Goal: Information Seeking & Learning: Check status

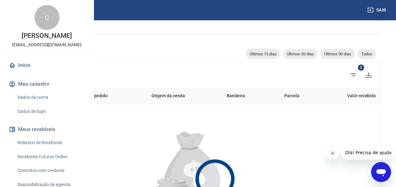
scroll to position [51, 0]
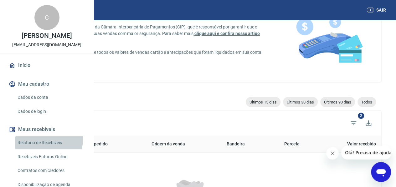
click at [43, 149] on link "Relatório de Recebíveis" at bounding box center [50, 142] width 71 height 13
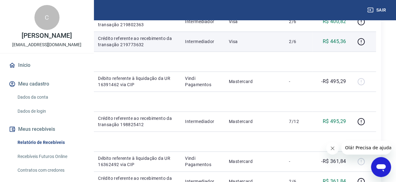
scroll to position [125, 0]
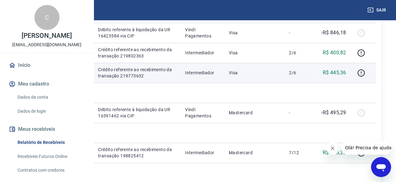
drag, startPoint x: 179, startPoint y: 116, endPoint x: 155, endPoint y: 115, distance: 24.4
click at [93, 83] on td "751358971" at bounding box center [76, 73] width 34 height 20
copy p "751358971"
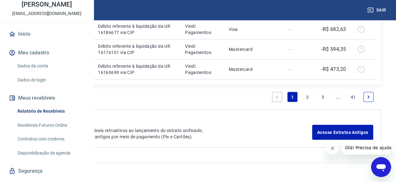
scroll to position [971, 0]
click at [65, 170] on link "Vindi Pagamentos" at bounding box center [46, 171] width 35 height 5
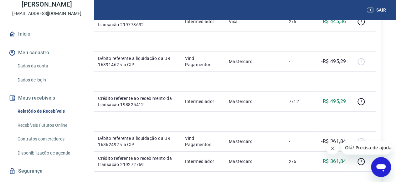
scroll to position [95, 0]
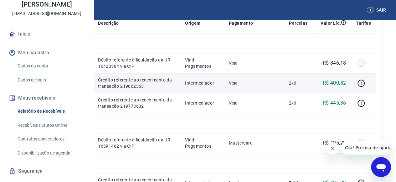
drag, startPoint x: 180, startPoint y: 109, endPoint x: 151, endPoint y: 108, distance: 28.5
click at [93, 93] on td "751453298" at bounding box center [76, 83] width 34 height 20
copy p "751453298"
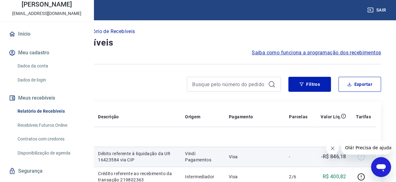
scroll to position [0, 0]
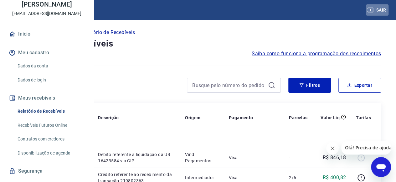
click at [380, 7] on button "Sair" at bounding box center [377, 10] width 23 height 12
